Goal: Navigation & Orientation: Find specific page/section

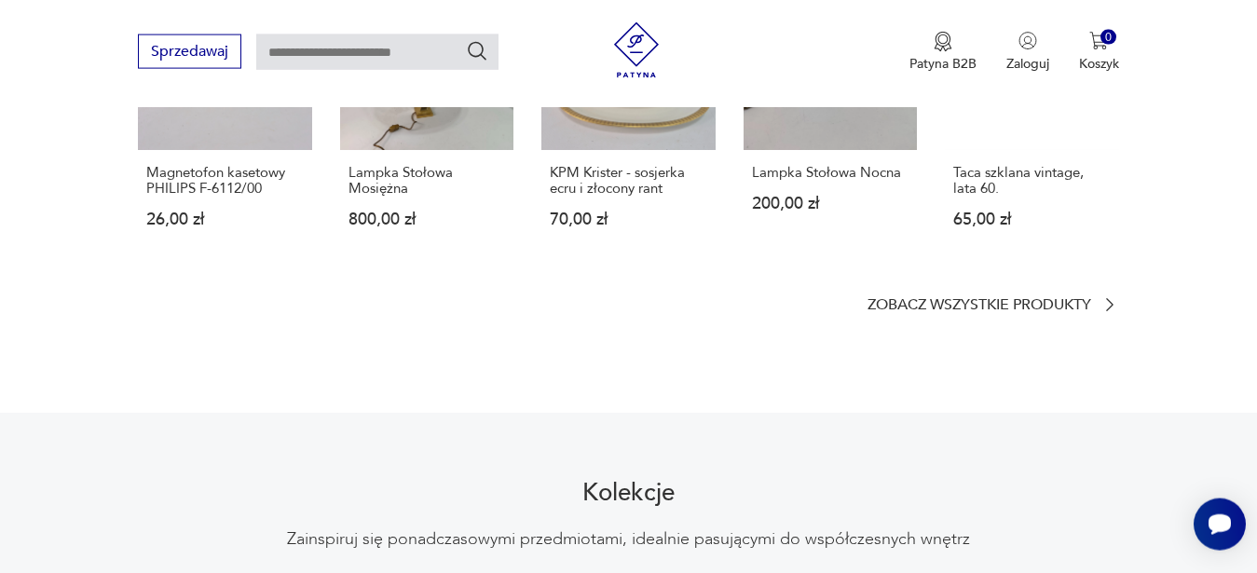
scroll to position [1285, 0]
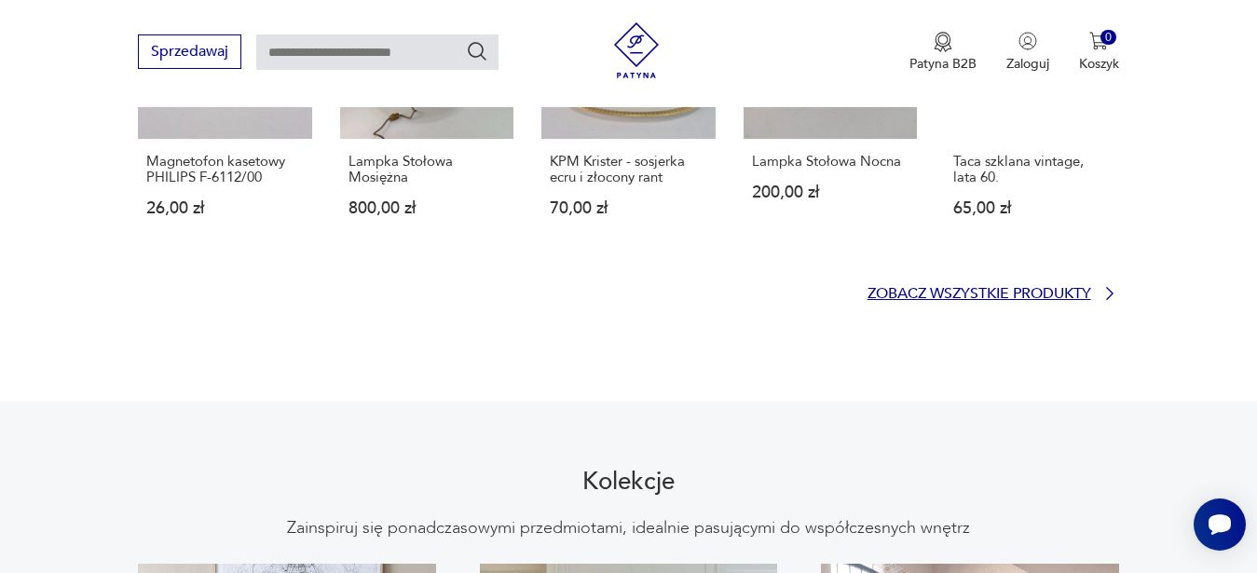
click at [915, 288] on p "Zobacz wszystkie produkty" at bounding box center [980, 294] width 224 height 12
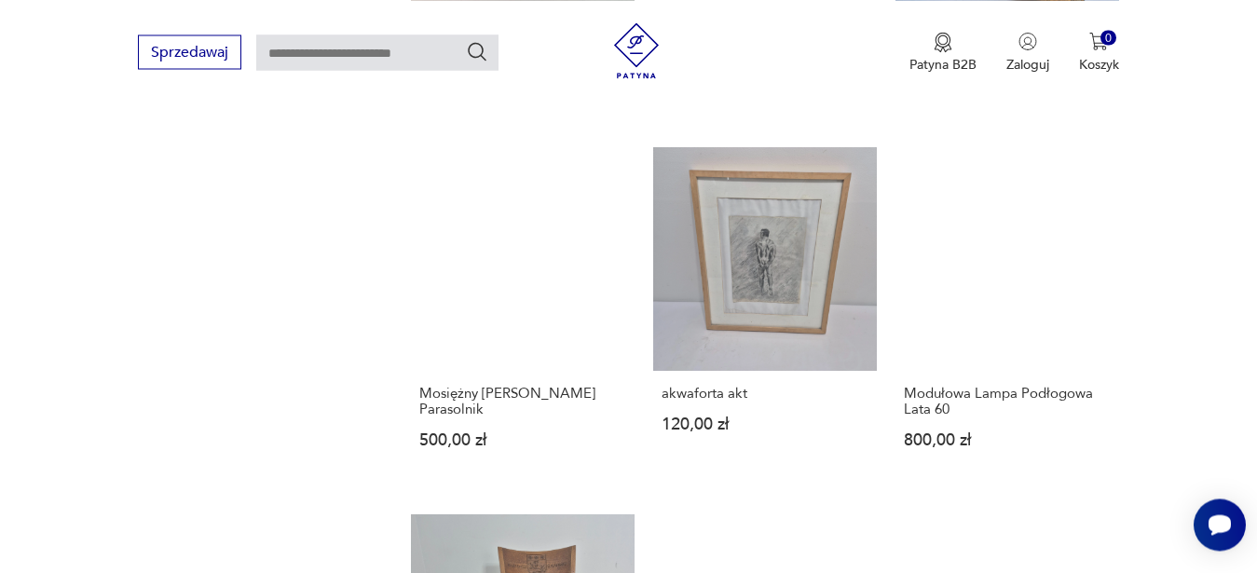
scroll to position [2365, 0]
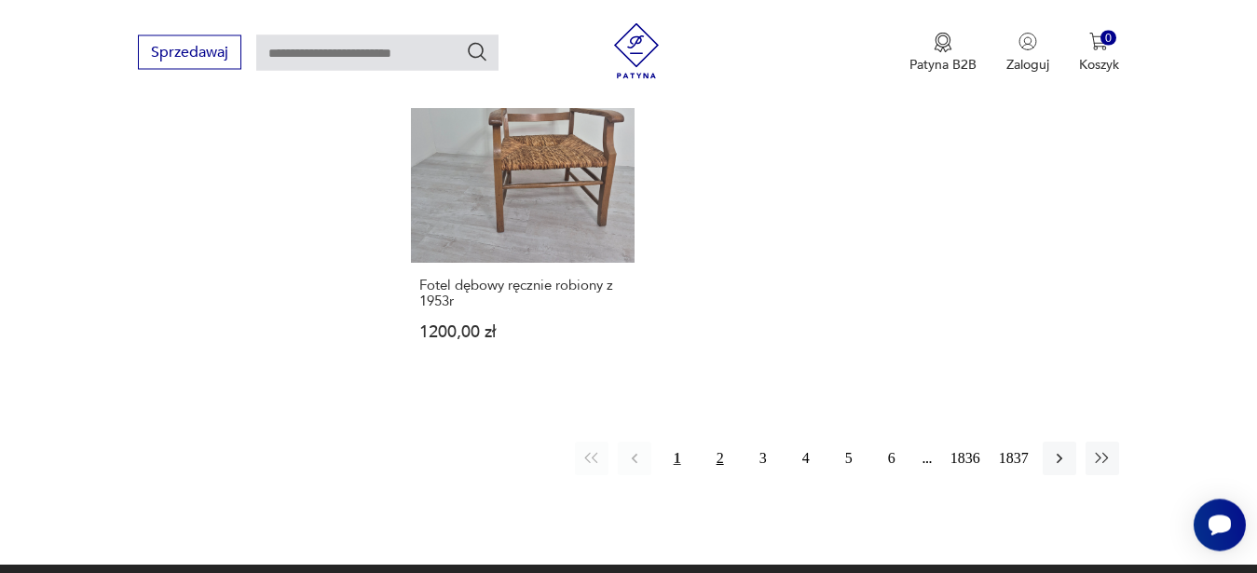
click at [720, 459] on button "2" at bounding box center [721, 459] width 34 height 34
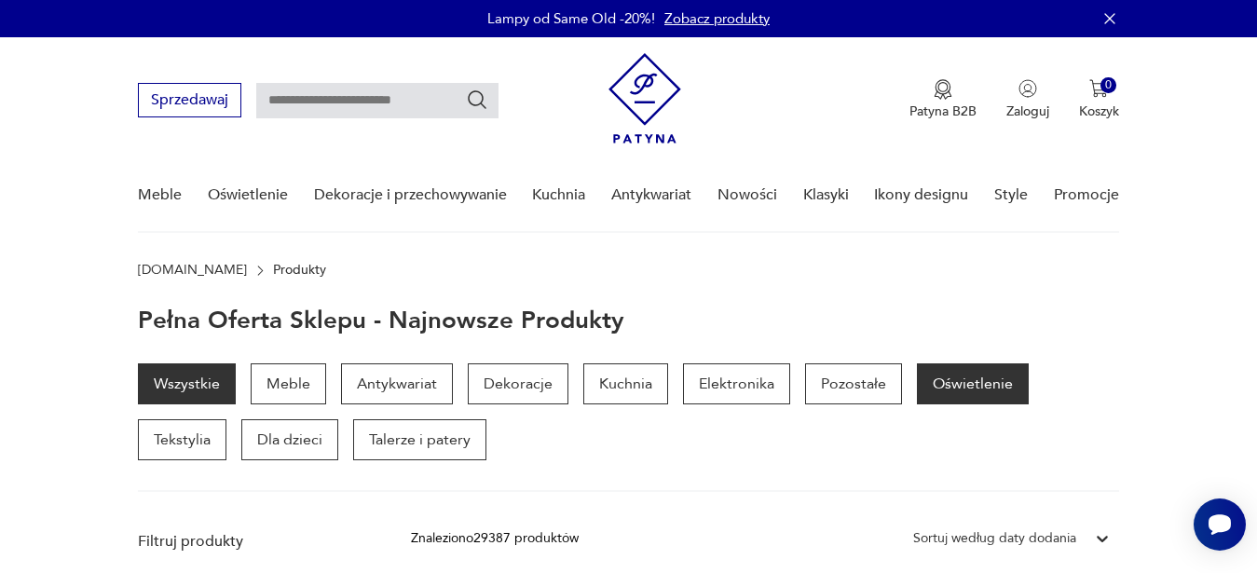
click at [949, 368] on p "Oświetlenie" at bounding box center [973, 383] width 112 height 41
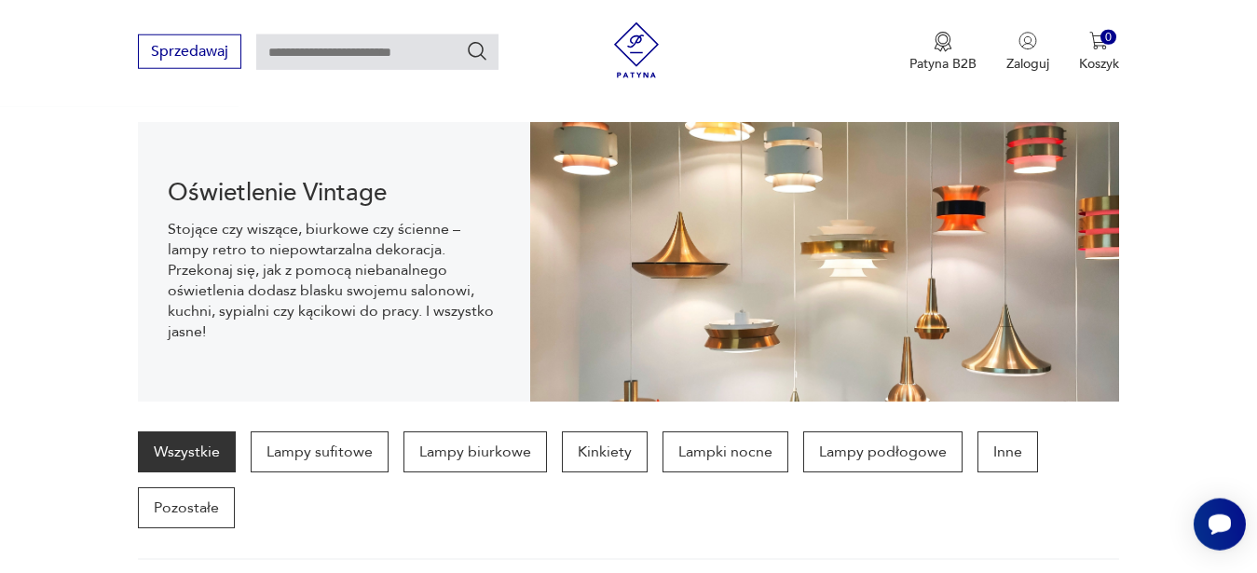
scroll to position [186, 0]
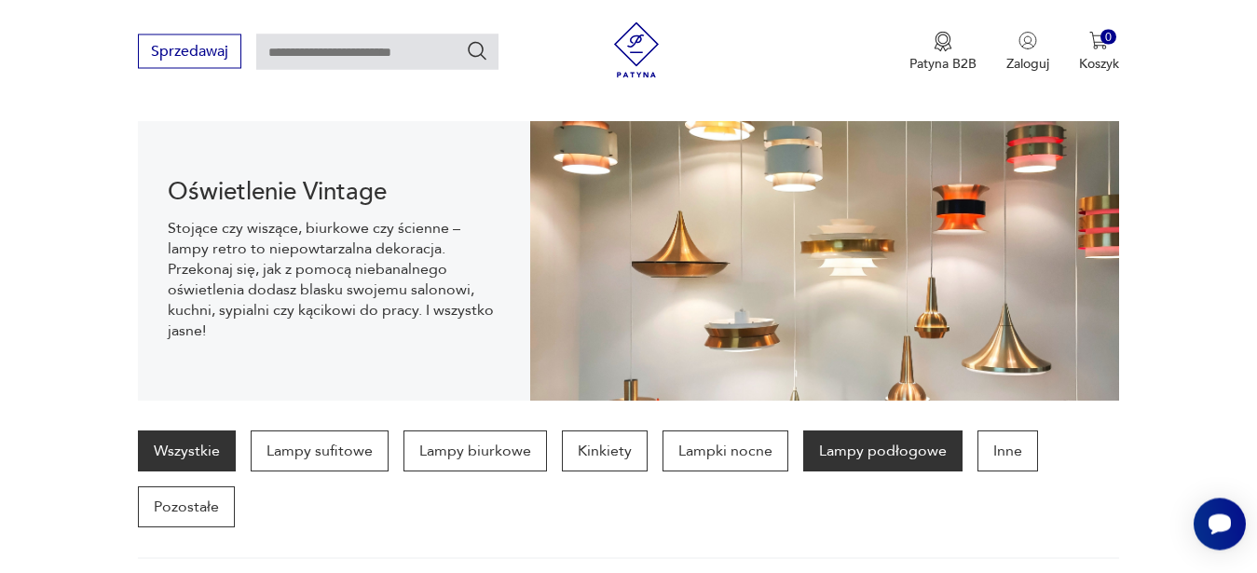
click at [874, 460] on p "Lampy podłogowe" at bounding box center [882, 451] width 159 height 41
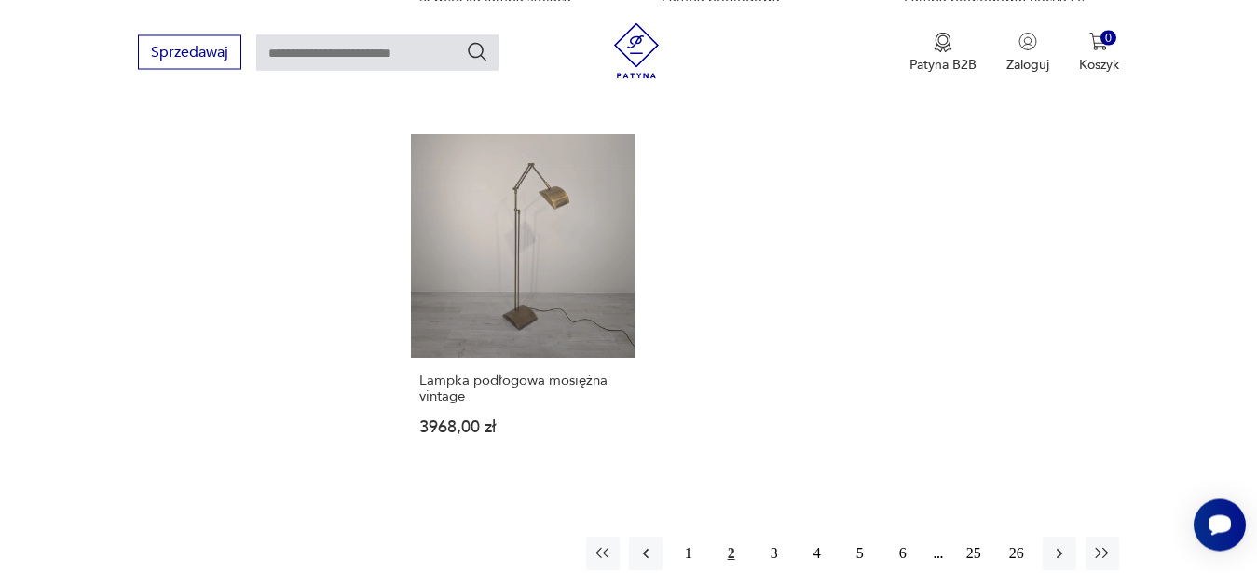
scroll to position [2872, 0]
